Goal: Use online tool/utility: Utilize a website feature to perform a specific function

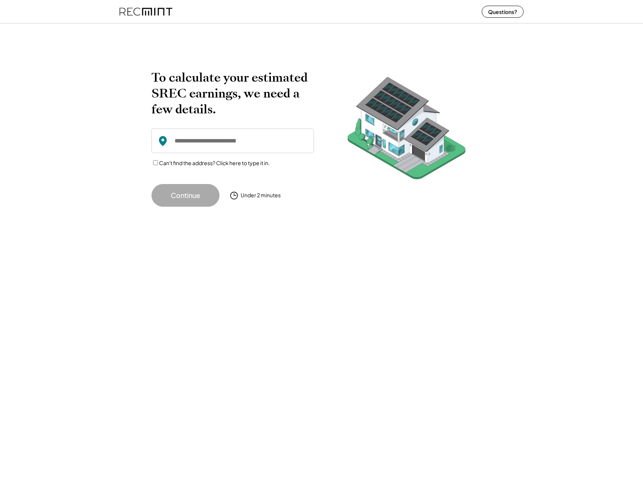
click at [188, 136] on input "input" at bounding box center [233, 141] width 163 height 25
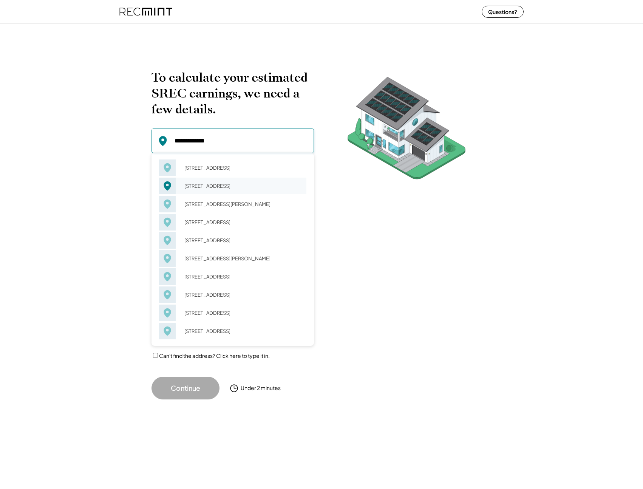
click at [222, 188] on div "[STREET_ADDRESS]" at bounding box center [243, 186] width 127 height 11
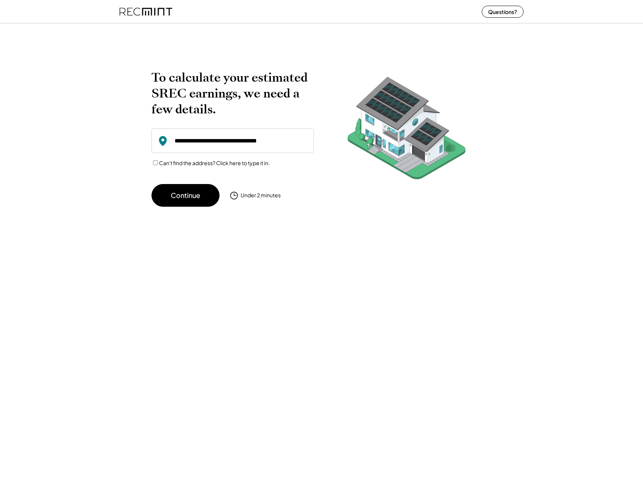
click at [220, 139] on input "input" at bounding box center [233, 141] width 163 height 25
click at [181, 199] on button "Continue" at bounding box center [186, 195] width 68 height 23
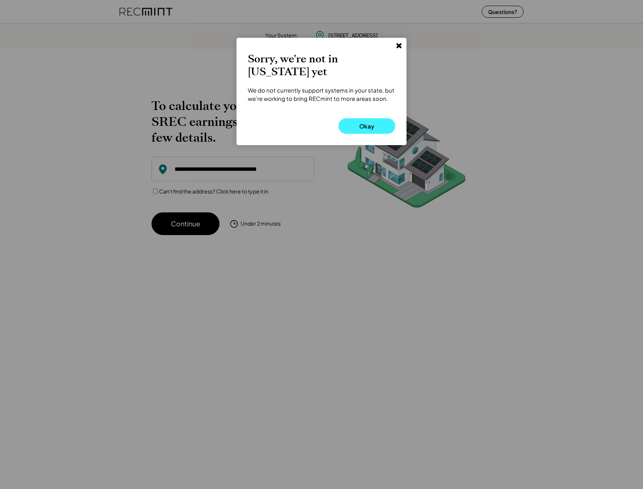
click at [353, 121] on button "Okay" at bounding box center [367, 125] width 57 height 15
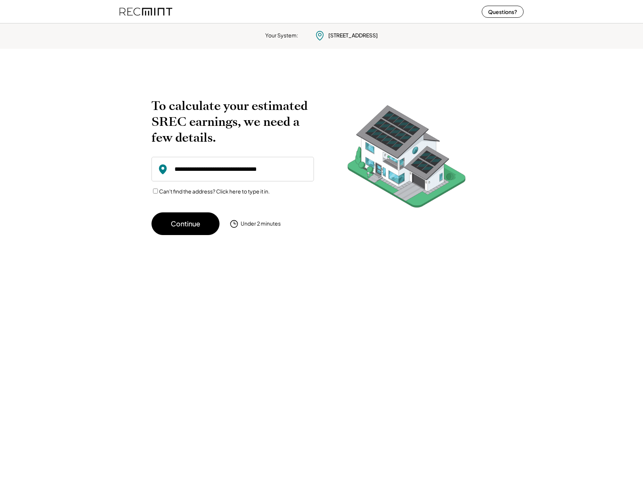
click at [253, 168] on input "input" at bounding box center [233, 169] width 163 height 25
click at [274, 168] on input "input" at bounding box center [233, 169] width 163 height 25
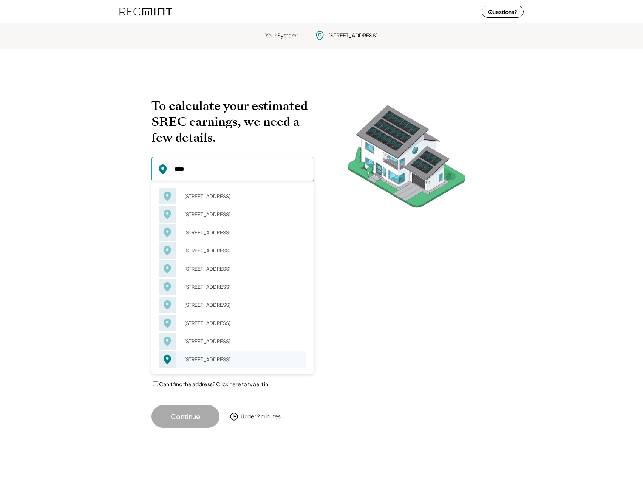
click at [215, 365] on div "[STREET_ADDRESS]" at bounding box center [243, 359] width 127 height 11
type input "**********"
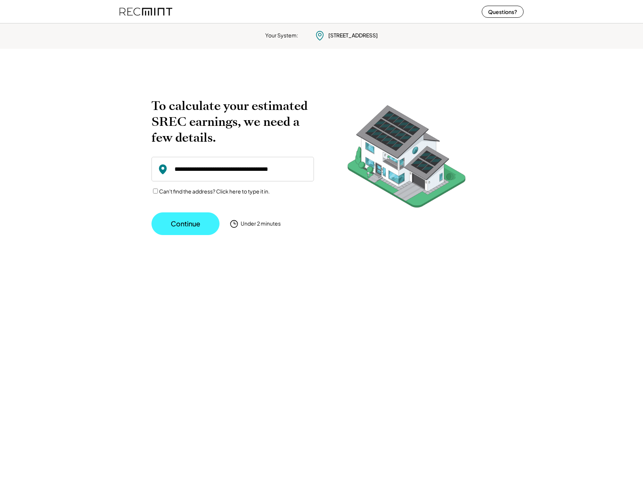
click at [187, 223] on button "Continue" at bounding box center [186, 223] width 68 height 23
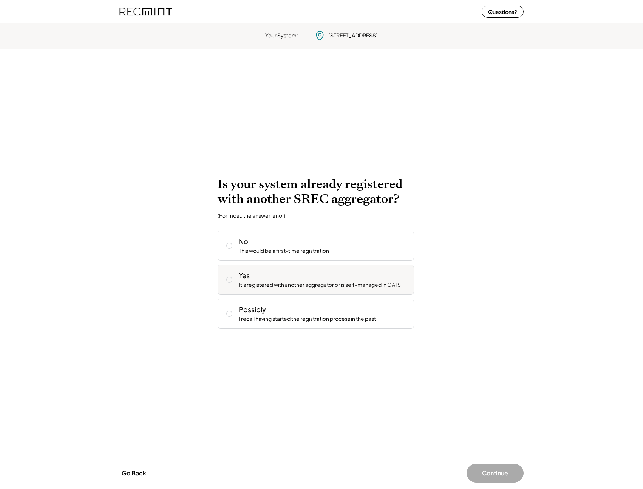
click at [228, 279] on icon at bounding box center [230, 280] width 8 height 8
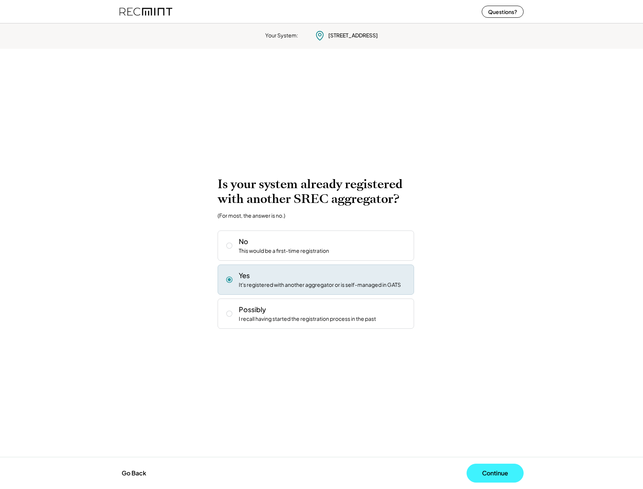
click at [465, 470] on button "Continue" at bounding box center [495, 473] width 57 height 19
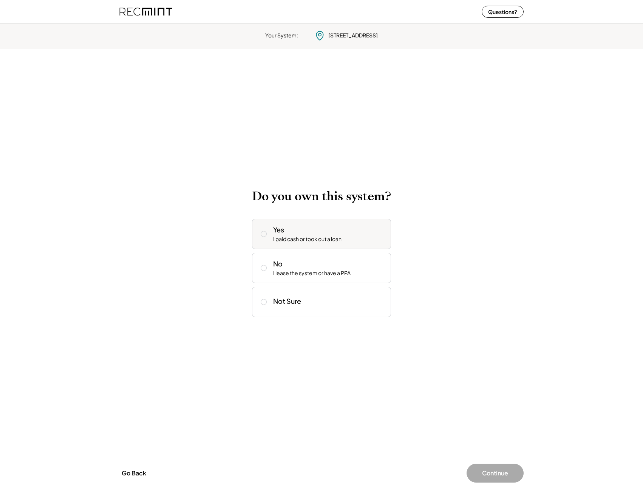
click at [260, 234] on icon at bounding box center [264, 234] width 8 height 8
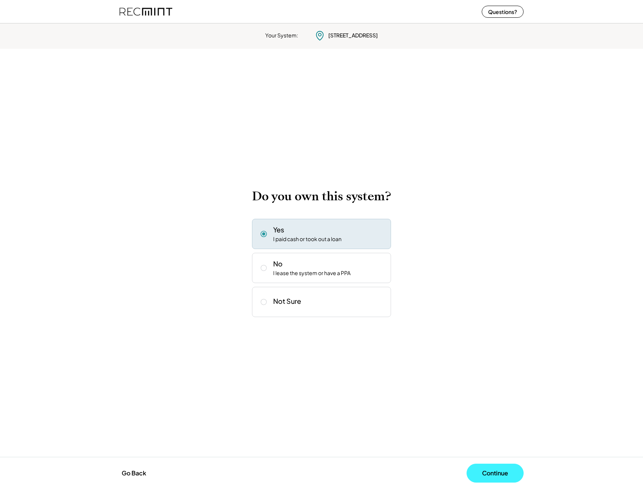
click at [465, 471] on button "Continue" at bounding box center [495, 473] width 57 height 19
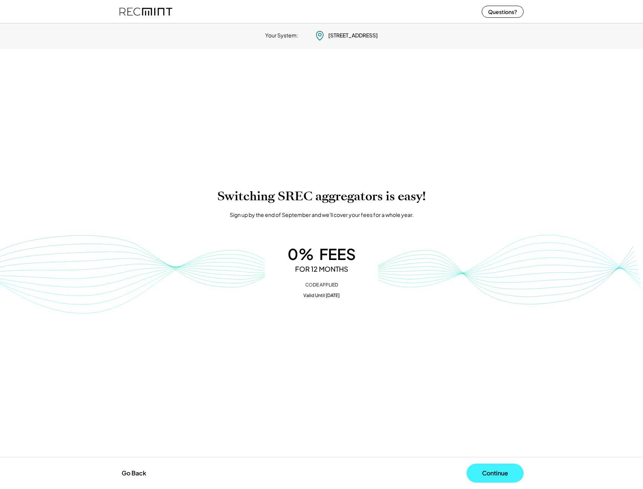
click at [465, 471] on button "Continue" at bounding box center [495, 473] width 57 height 19
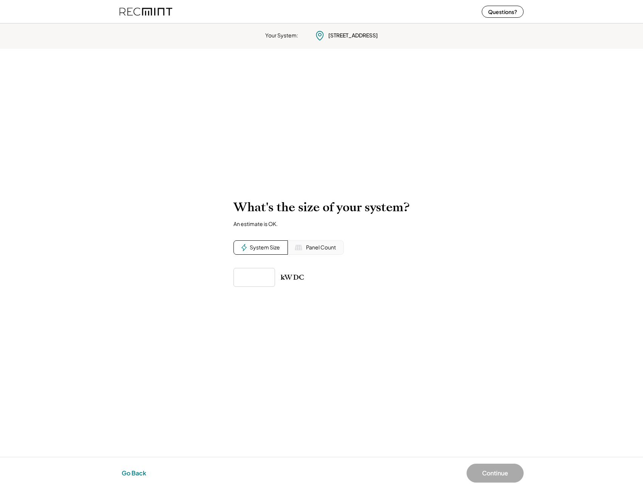
click at [131, 468] on button "Go Back" at bounding box center [133, 473] width 29 height 17
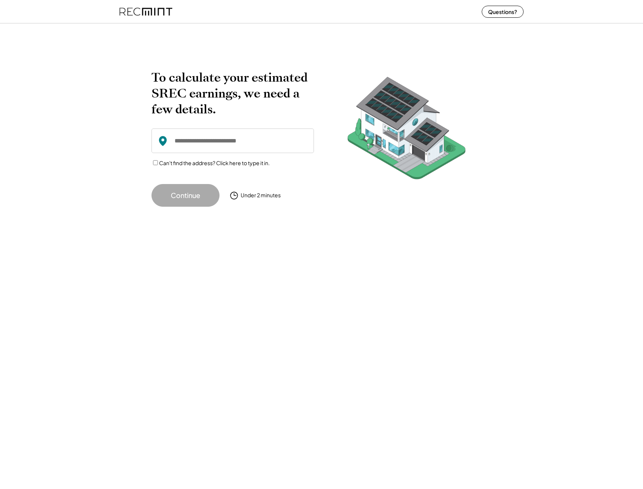
click at [98, 76] on div "To calculate your estimated SREC earnings, we need a few details. Can't find th…" at bounding box center [321, 125] width 643 height 179
